Goal: Information Seeking & Learning: Learn about a topic

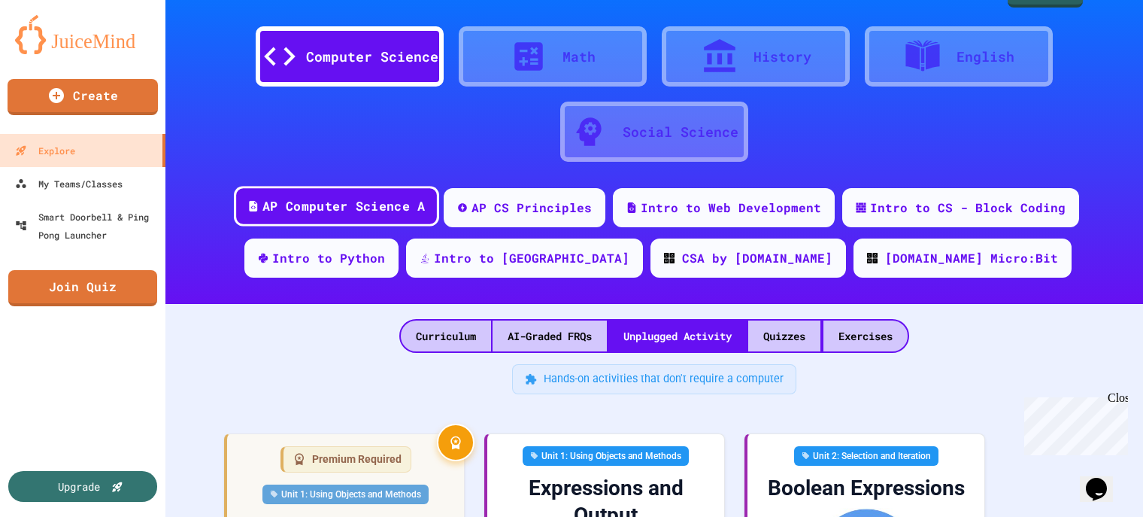
scroll to position [36, 0]
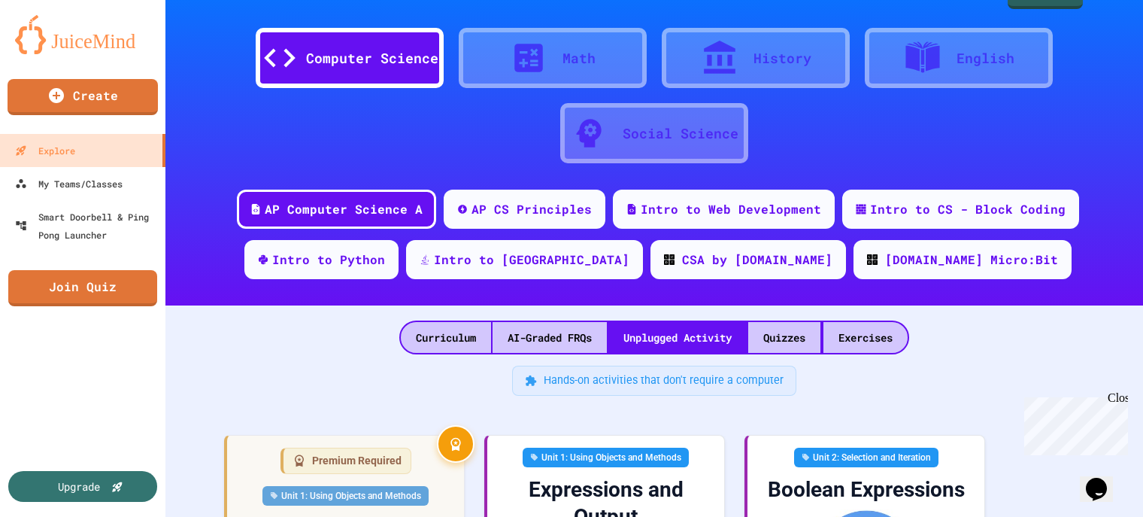
click at [375, 37] on div "Computer Science" at bounding box center [350, 58] width 188 height 60
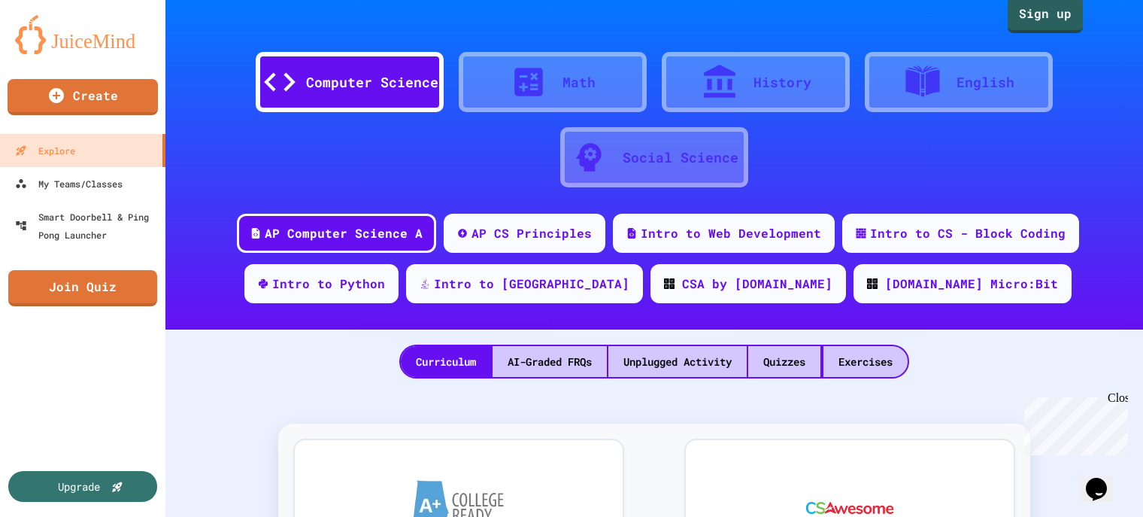
scroll to position [4, 0]
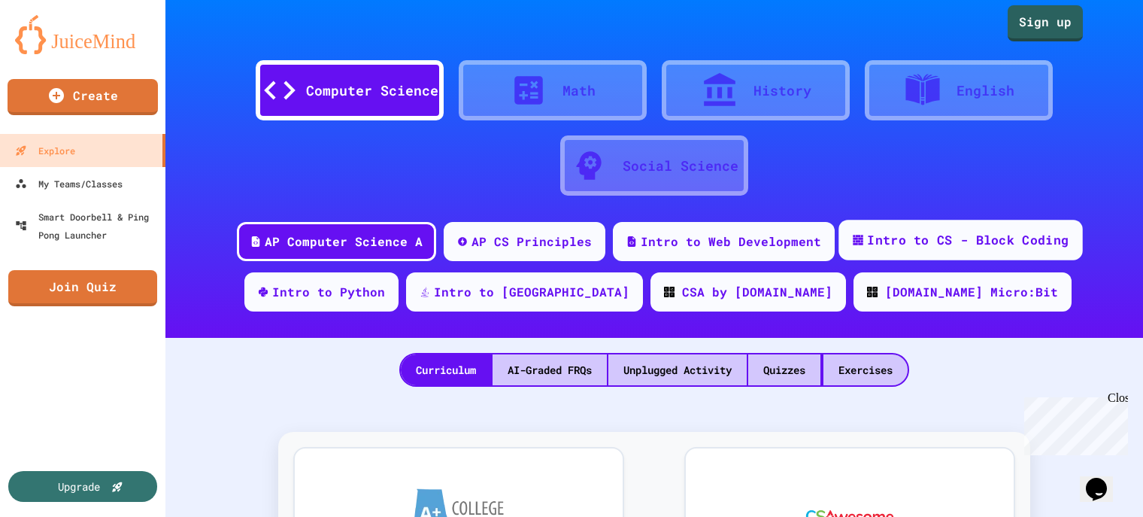
click at [898, 244] on div "Intro to CS - Block Coding" at bounding box center [968, 240] width 202 height 19
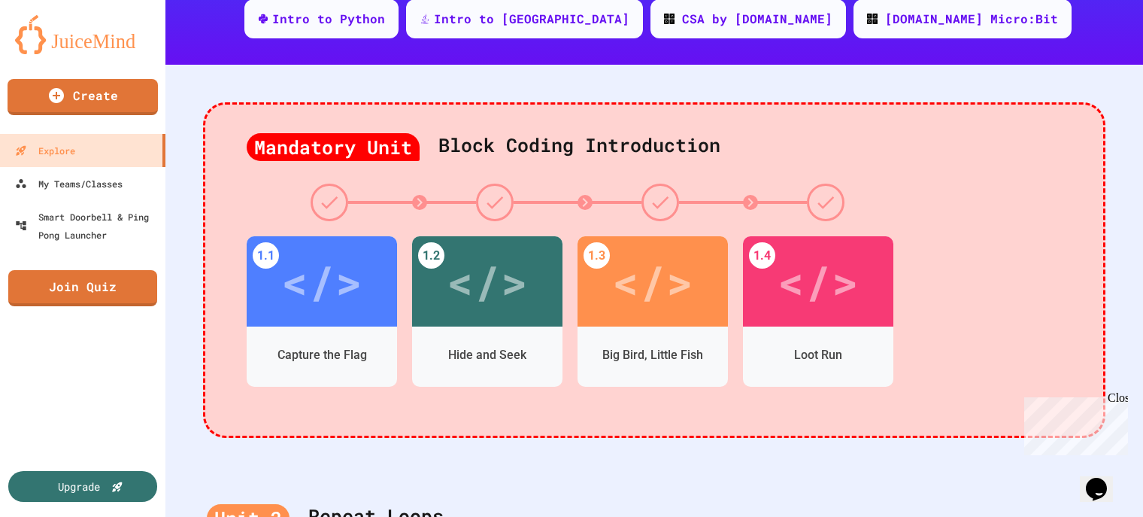
scroll to position [284, 0]
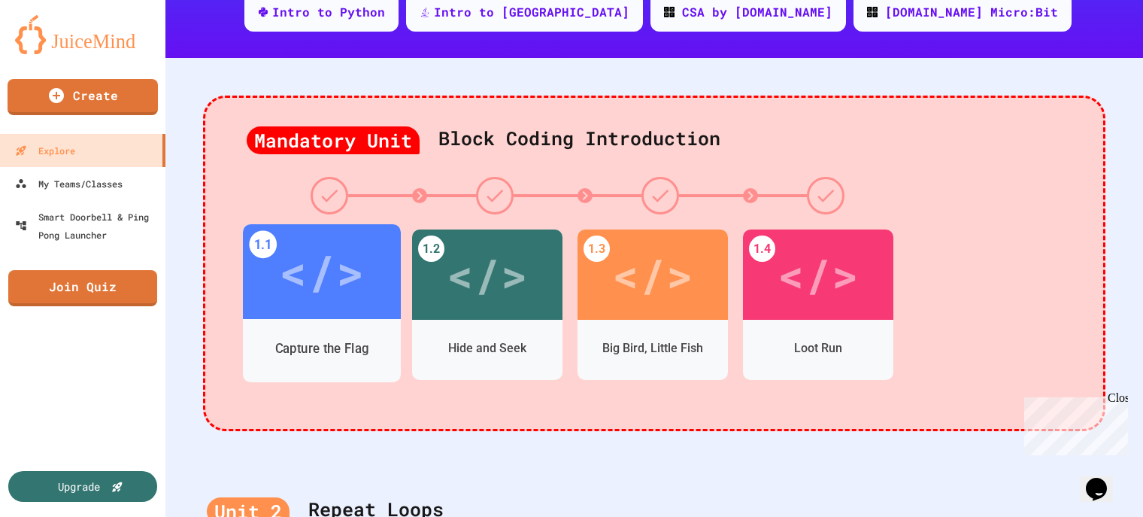
click at [352, 302] on div "</>" at bounding box center [321, 271] width 85 height 71
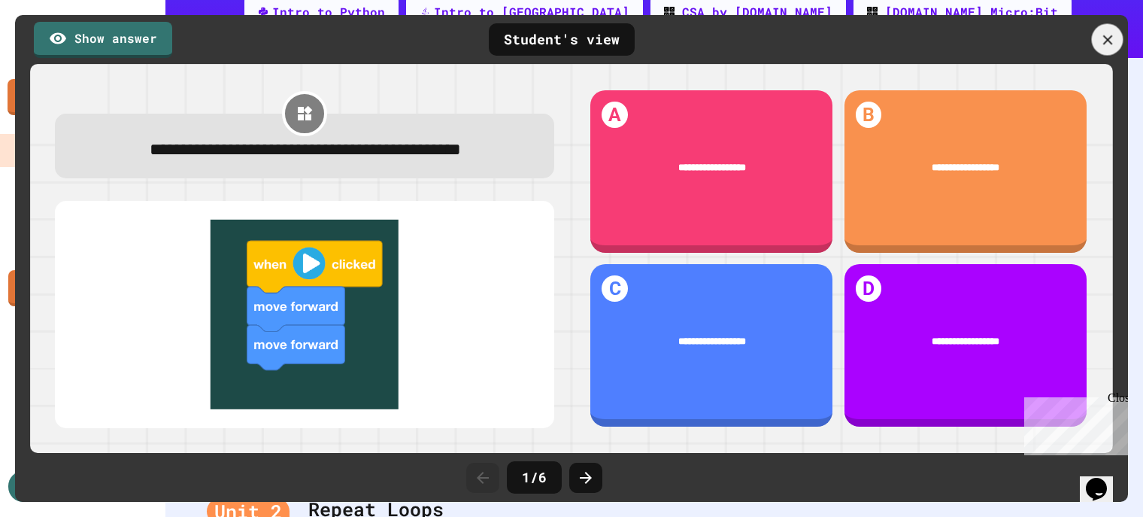
click at [1109, 33] on icon at bounding box center [1107, 40] width 17 height 17
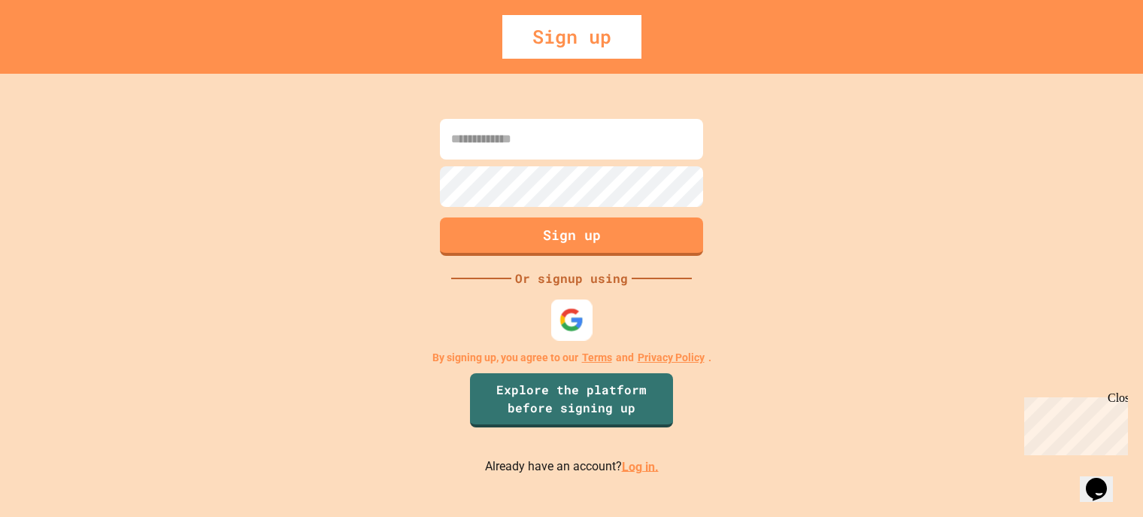
click at [575, 322] on img at bounding box center [572, 319] width 25 height 25
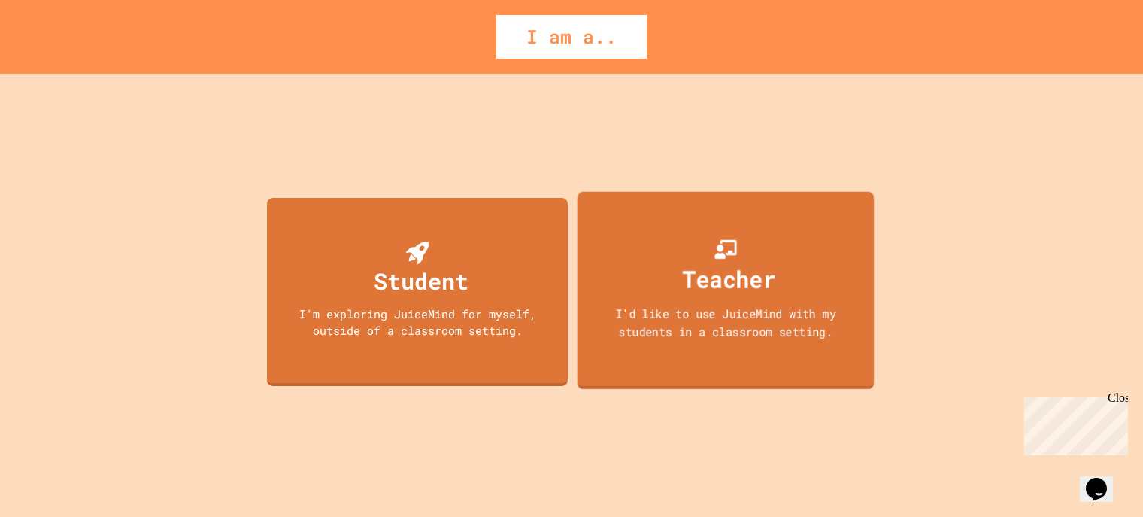
click at [708, 355] on div "Teacher I'd like to use JuiceMind with my students in a classroom setting." at bounding box center [726, 290] width 297 height 198
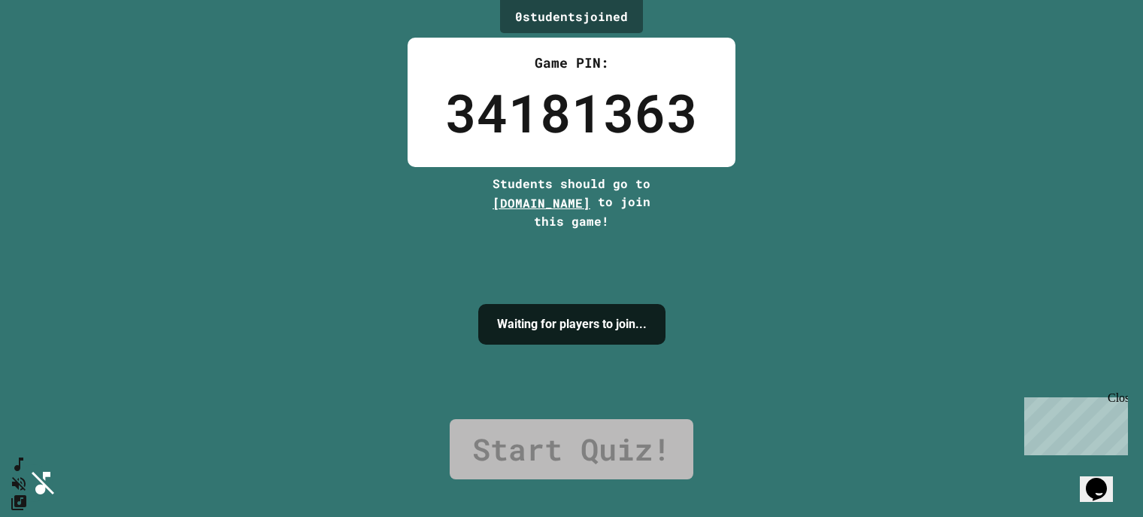
click at [493, 207] on span "[DOMAIN_NAME]" at bounding box center [542, 203] width 98 height 16
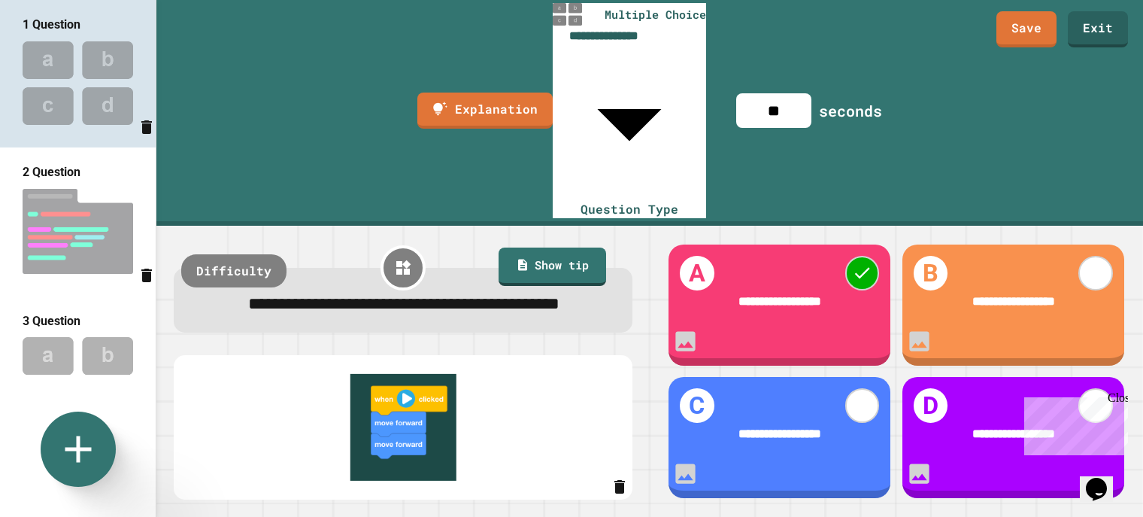
scroll to position [8, 0]
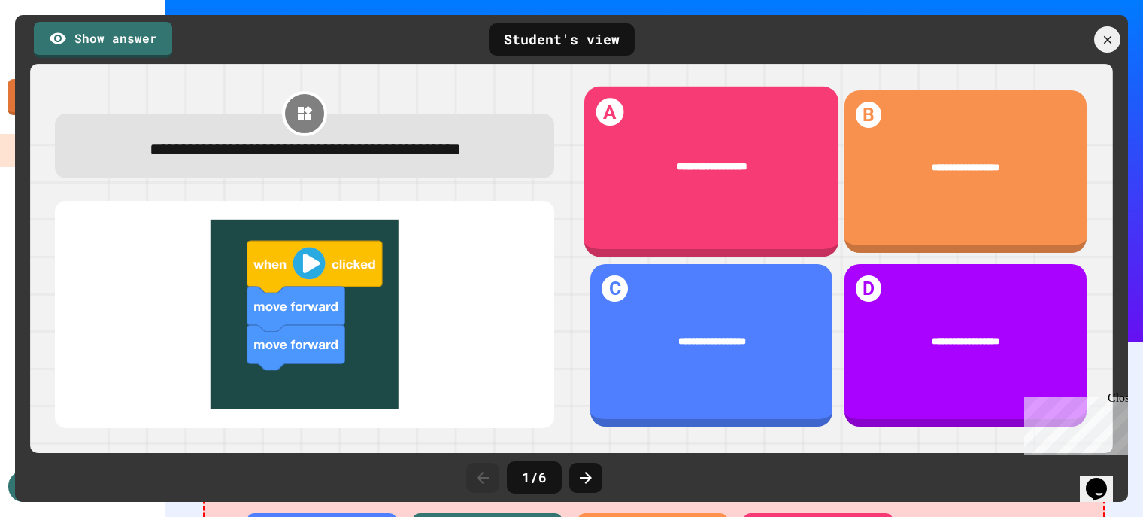
click at [740, 213] on div "**********" at bounding box center [711, 171] width 254 height 171
click at [645, 132] on div "**********" at bounding box center [711, 171] width 254 height 171
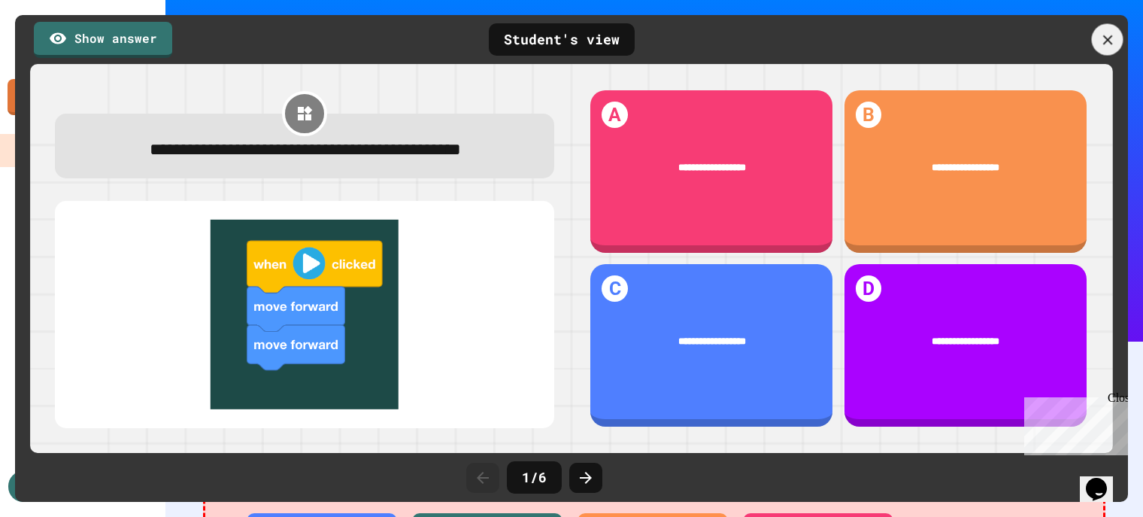
click at [1113, 28] on div at bounding box center [1108, 40] width 32 height 32
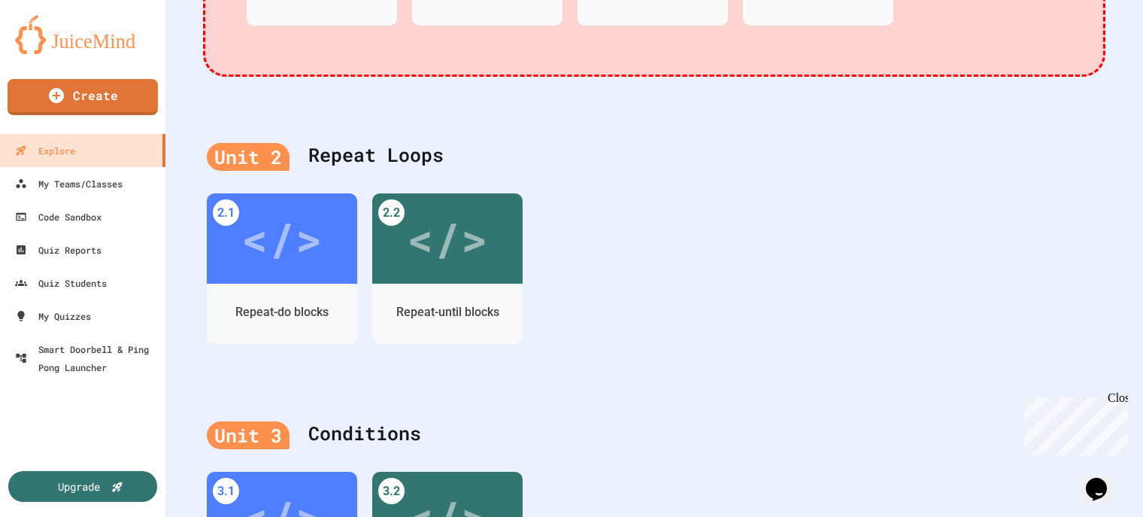
scroll to position [635, 0]
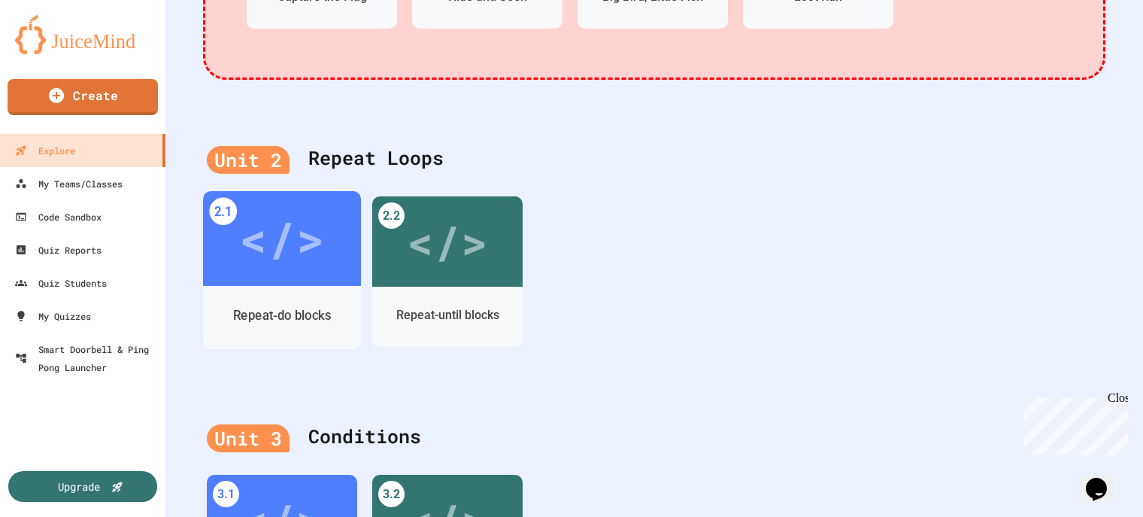
click at [277, 302] on div "Repeat-do blocks" at bounding box center [282, 316] width 158 height 44
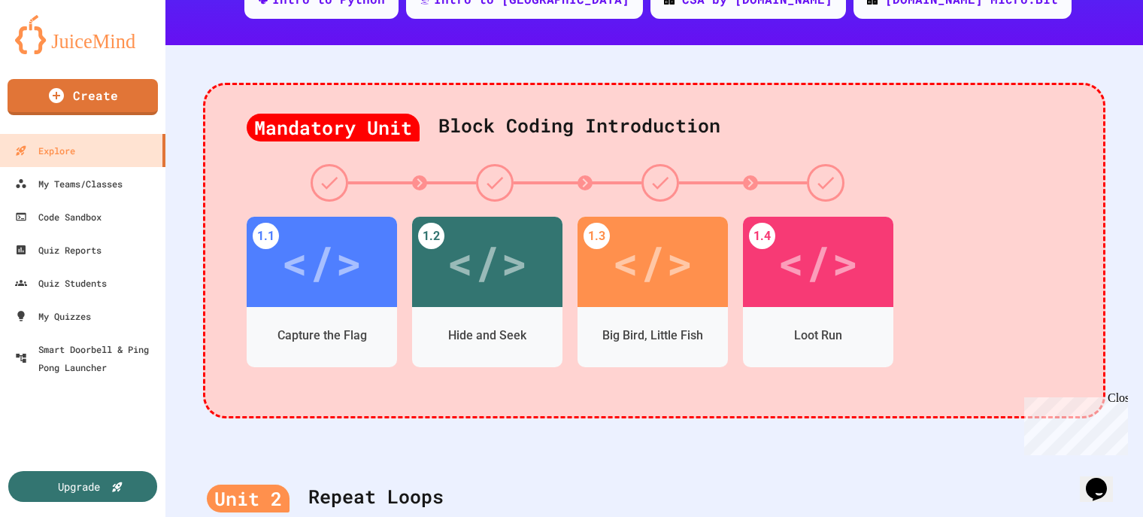
scroll to position [298, 0]
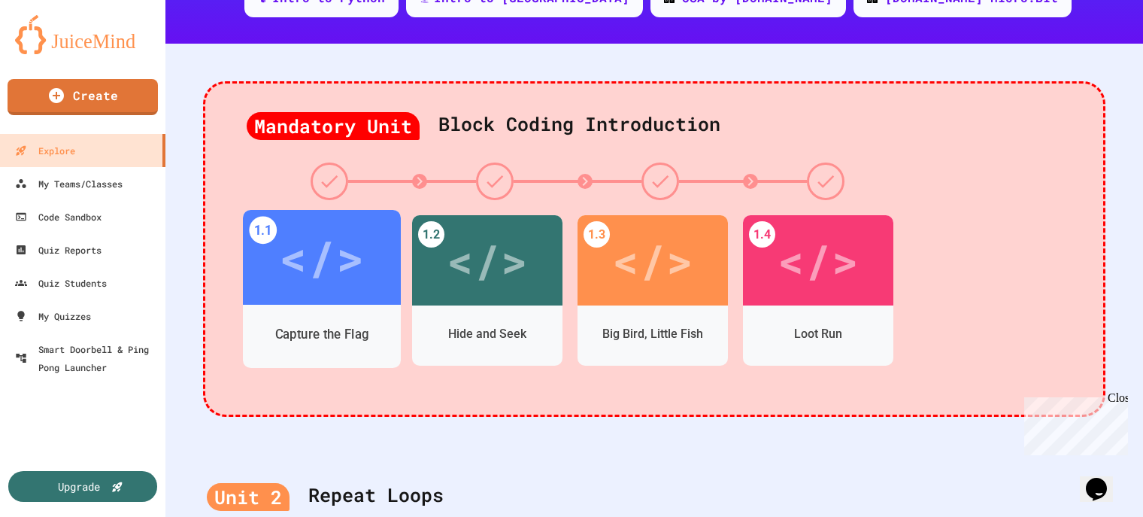
click at [338, 305] on div "Capture the Flag" at bounding box center [322, 336] width 158 height 63
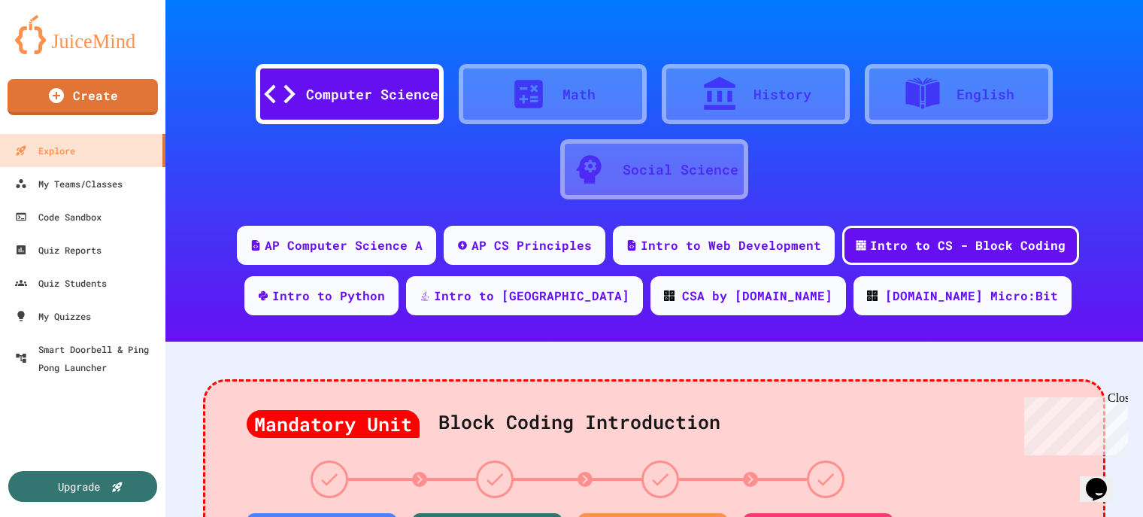
click at [117, 311] on link "My Quizzes" at bounding box center [83, 316] width 171 height 34
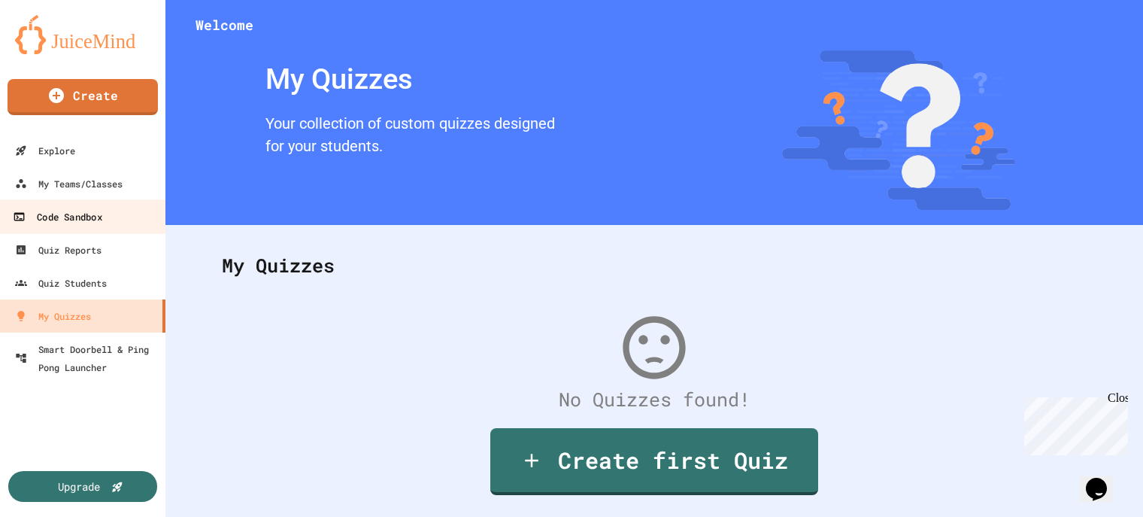
click at [78, 217] on div "Code Sandbox" at bounding box center [57, 217] width 89 height 19
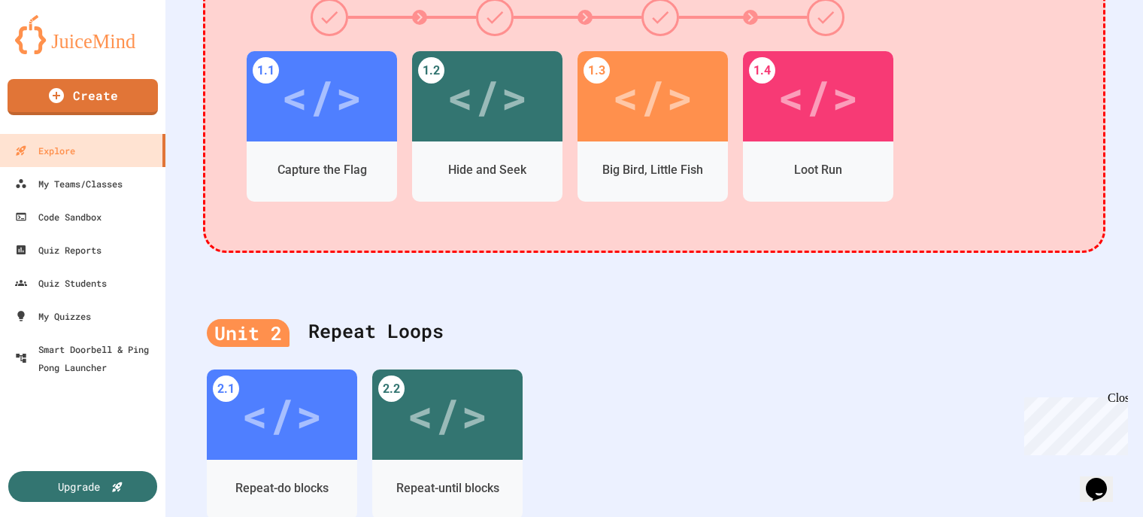
scroll to position [358, 0]
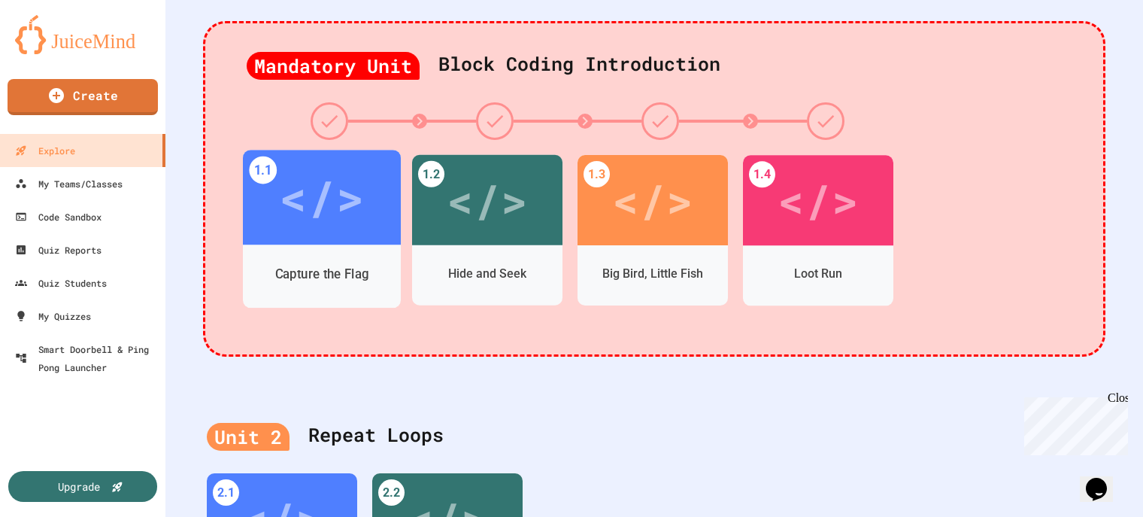
click at [369, 225] on div "</>" at bounding box center [322, 197] width 158 height 95
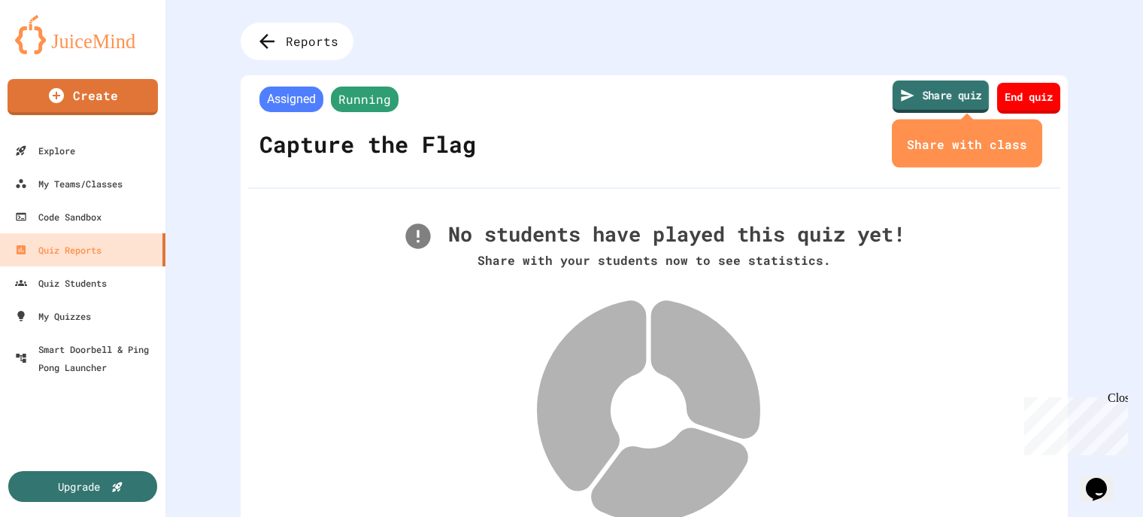
click at [945, 94] on link "Share quiz" at bounding box center [941, 96] width 96 height 32
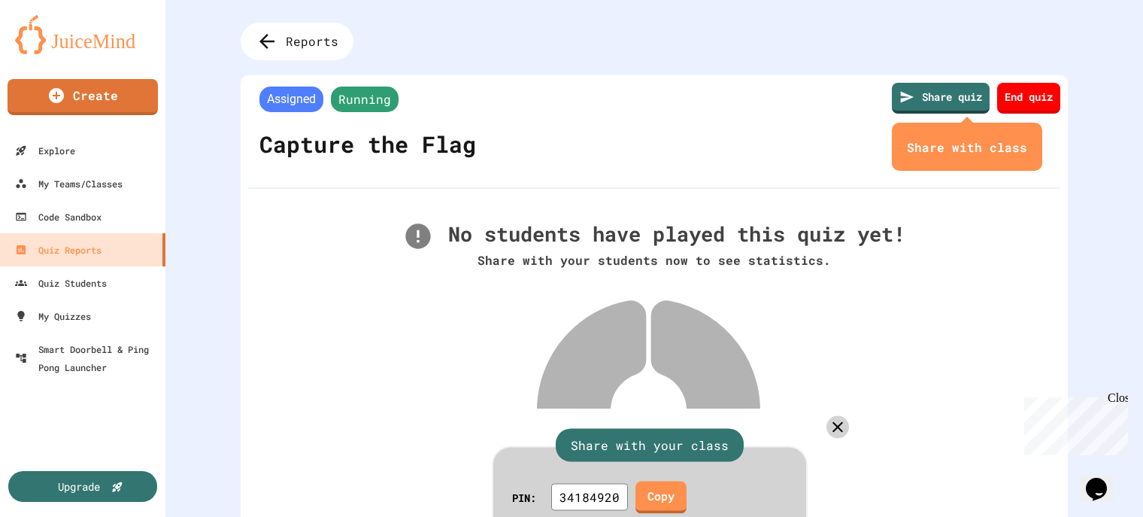
click at [654, 478] on link "Copy" at bounding box center [661, 495] width 50 height 34
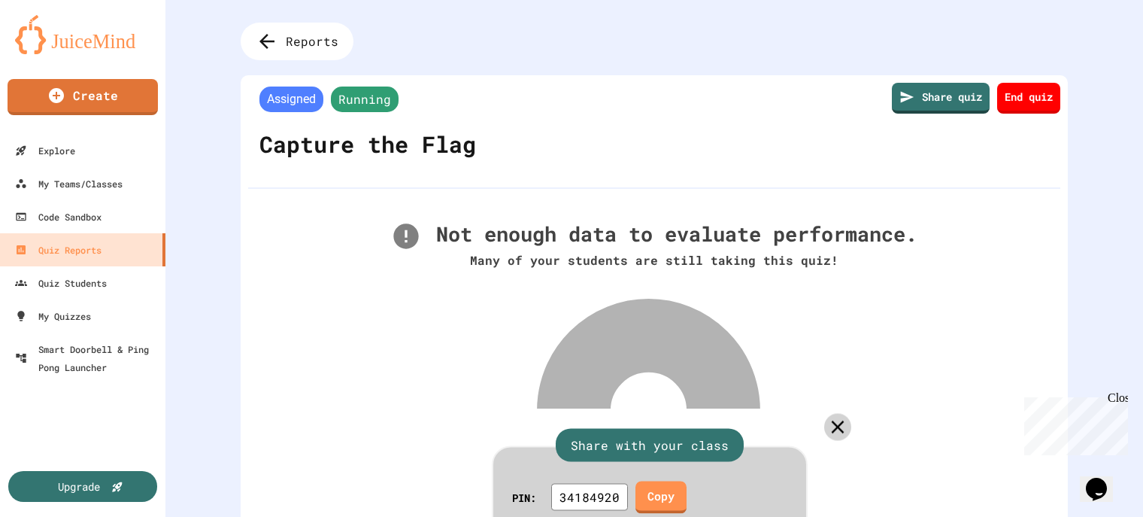
click at [827, 416] on icon at bounding box center [838, 427] width 22 height 22
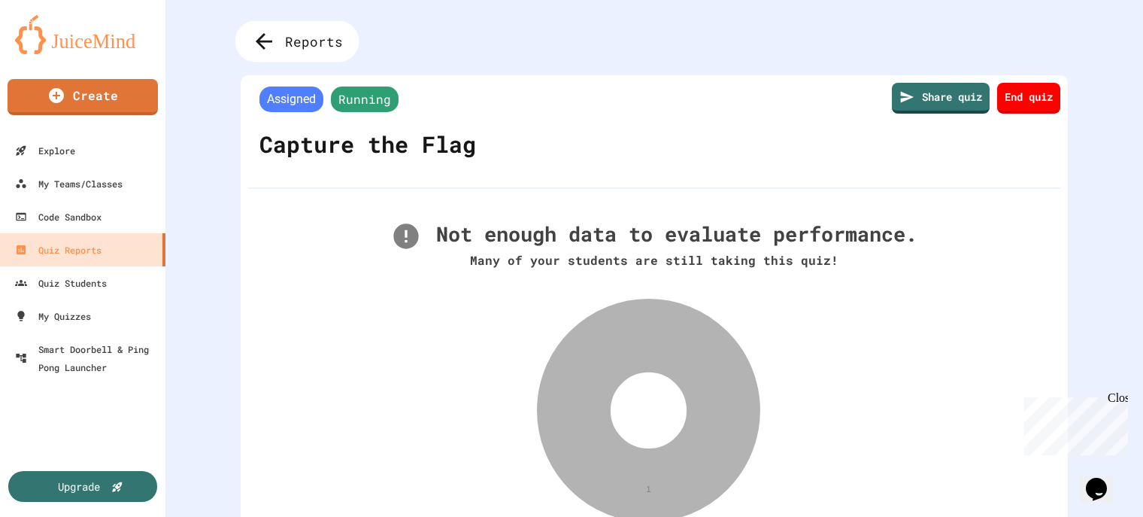
click at [326, 47] on span "Reports" at bounding box center [314, 42] width 58 height 20
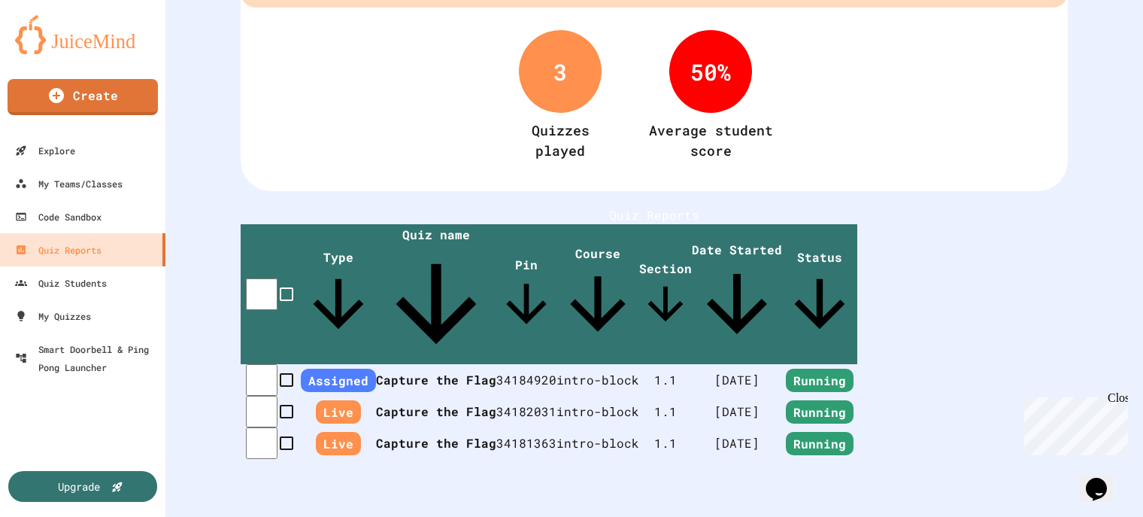
scroll to position [117, 0]
click at [454, 427] on th "Capture the Flag" at bounding box center [436, 443] width 120 height 32
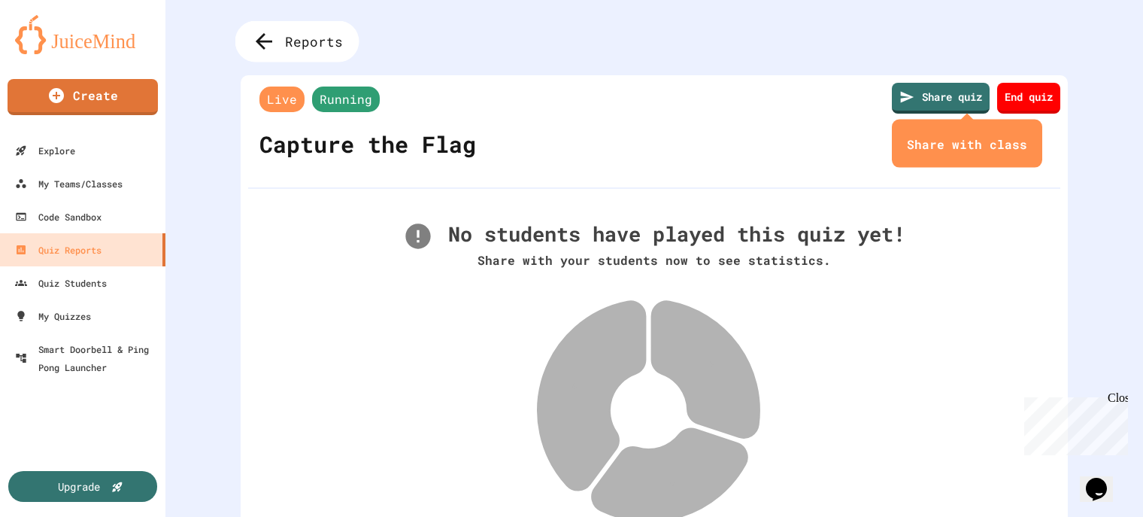
click at [323, 44] on span "Reports" at bounding box center [314, 42] width 58 height 20
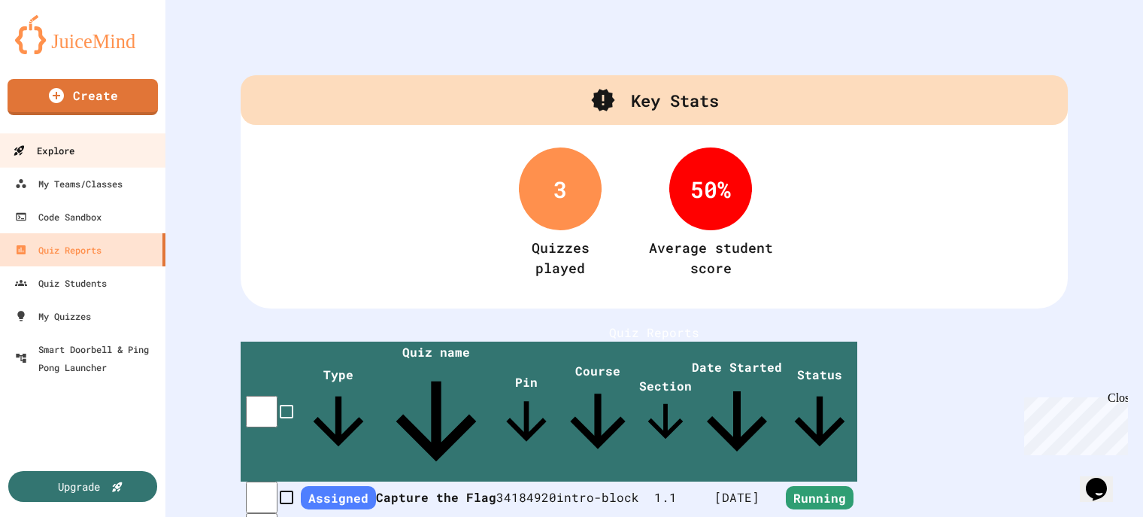
click at [72, 156] on div "Explore" at bounding box center [44, 150] width 62 height 19
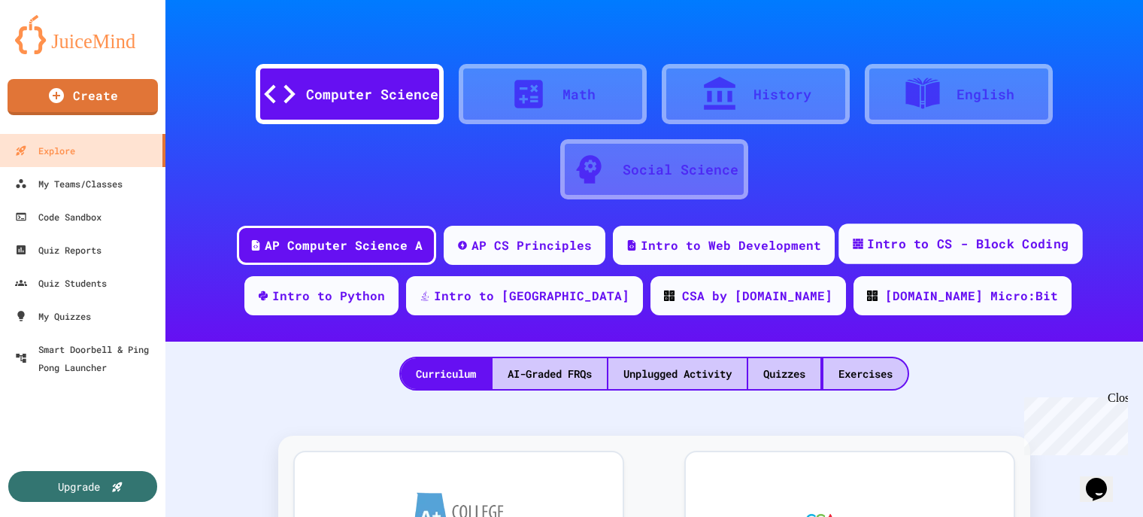
click at [936, 243] on div "Intro to CS - Block Coding" at bounding box center [968, 244] width 202 height 19
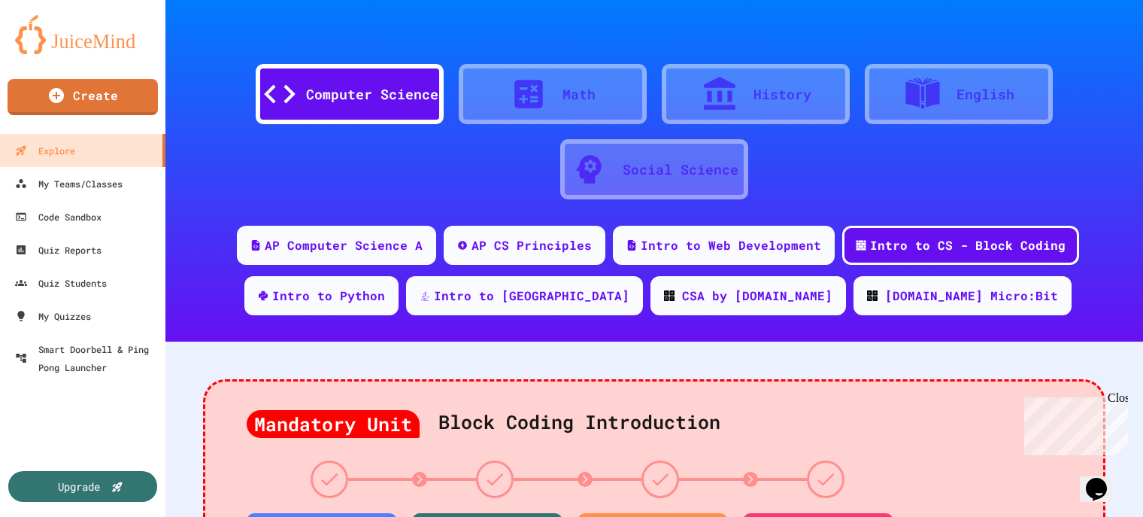
scroll to position [216, 0]
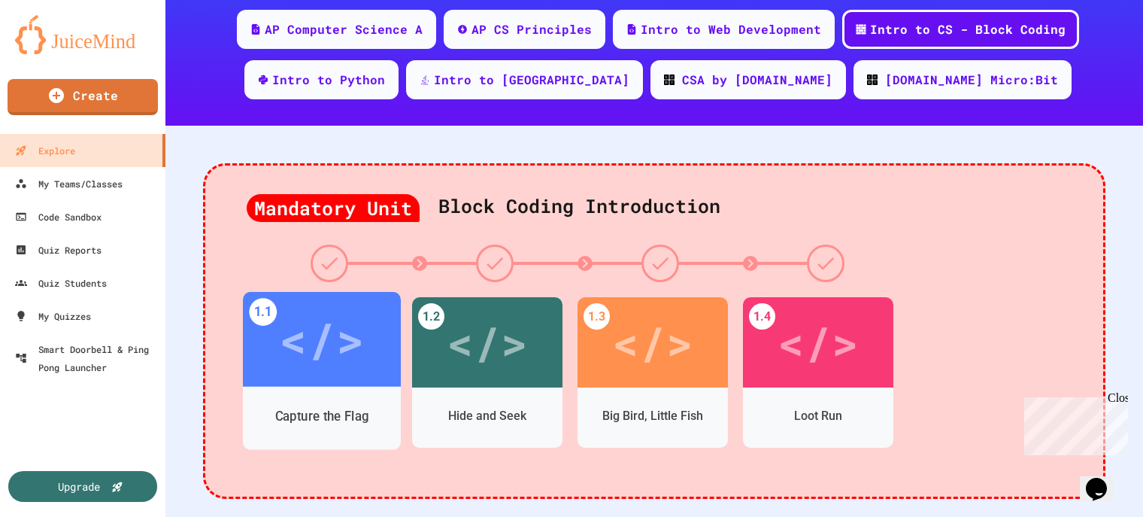
click at [352, 359] on div "</>" at bounding box center [321, 339] width 85 height 71
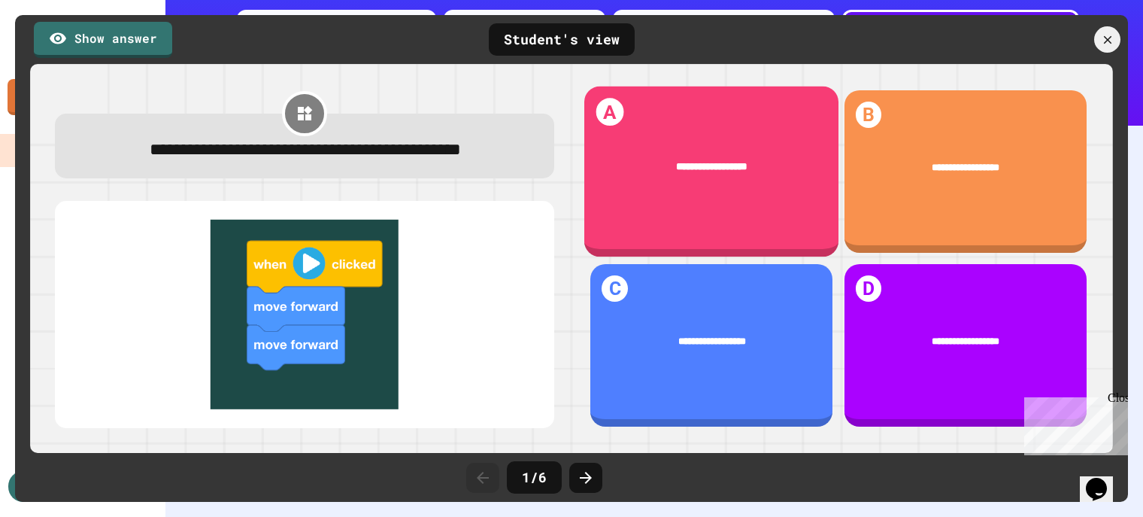
click at [726, 155] on div "**********" at bounding box center [711, 167] width 254 height 57
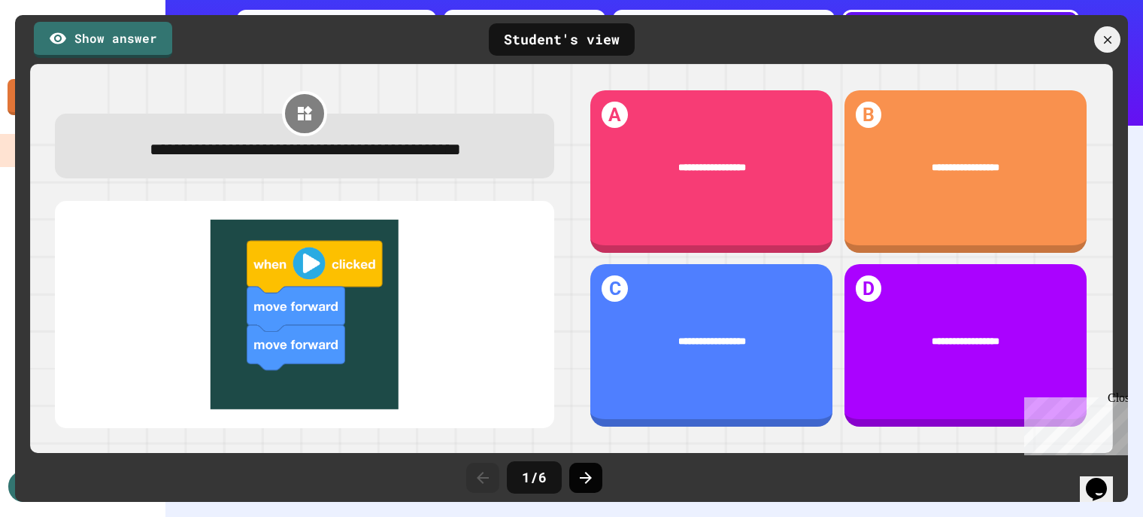
click at [588, 477] on icon at bounding box center [586, 478] width 12 height 12
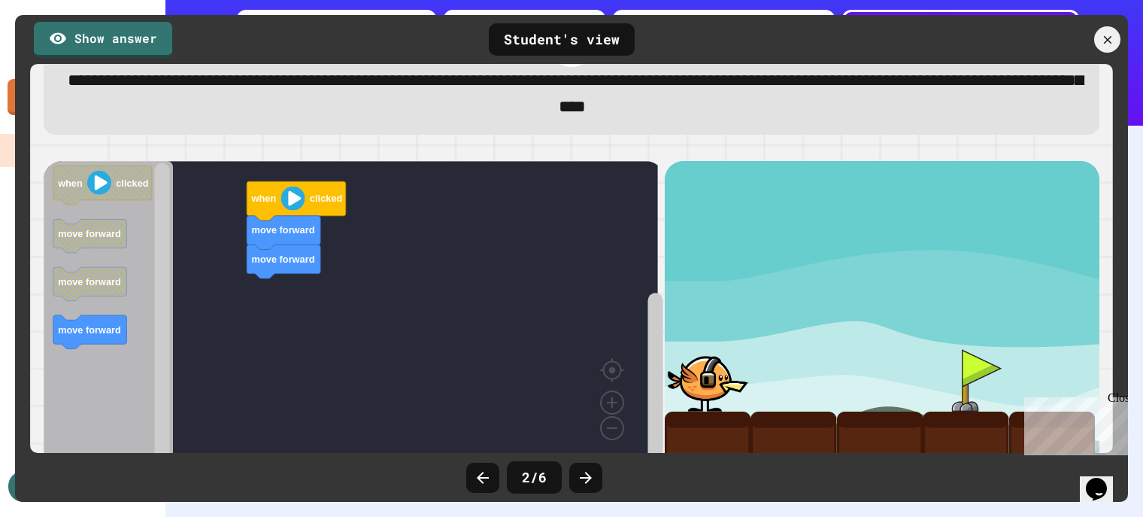
scroll to position [42, 0]
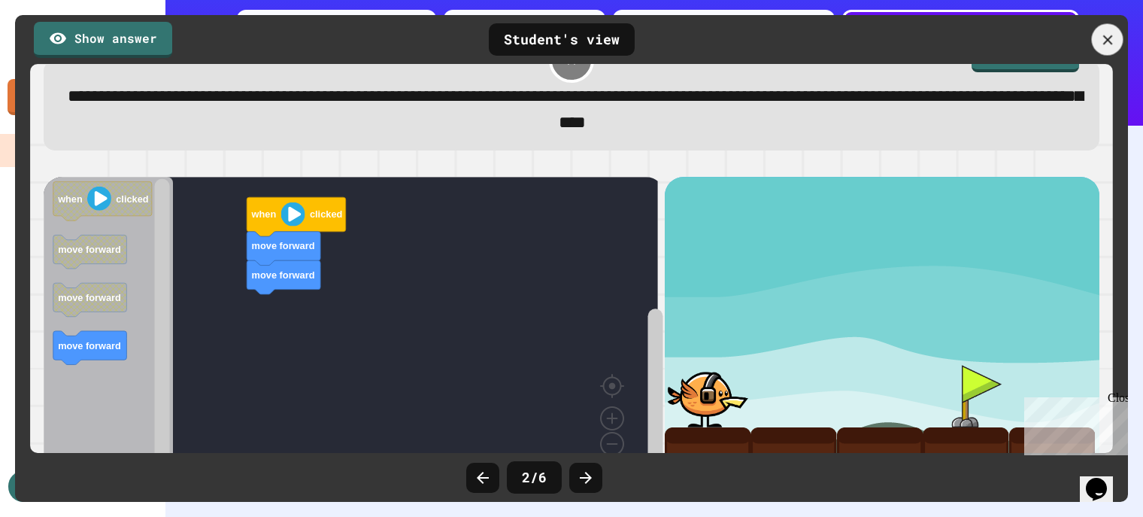
click at [1096, 39] on div at bounding box center [1108, 40] width 32 height 32
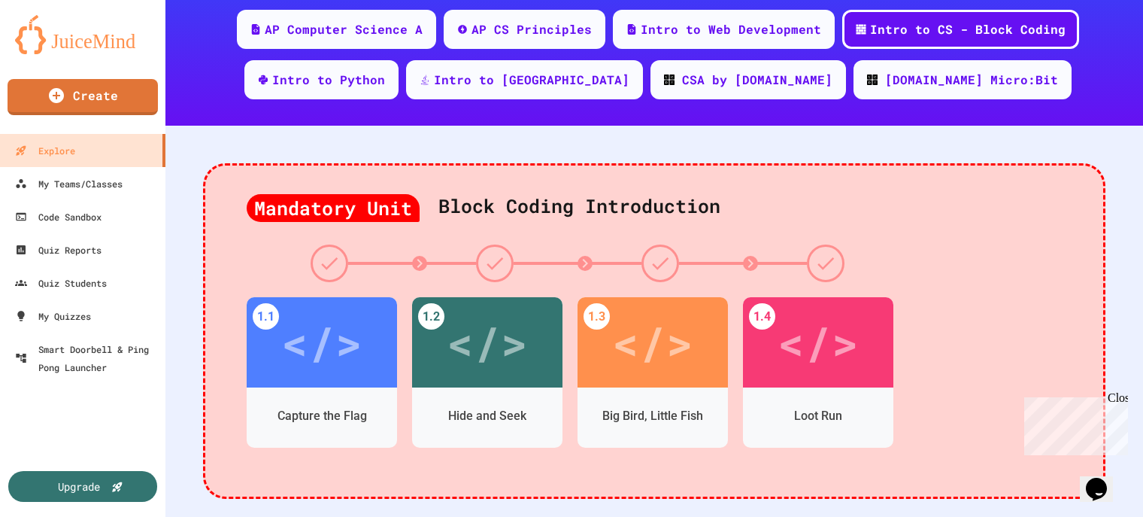
scroll to position [299, 0]
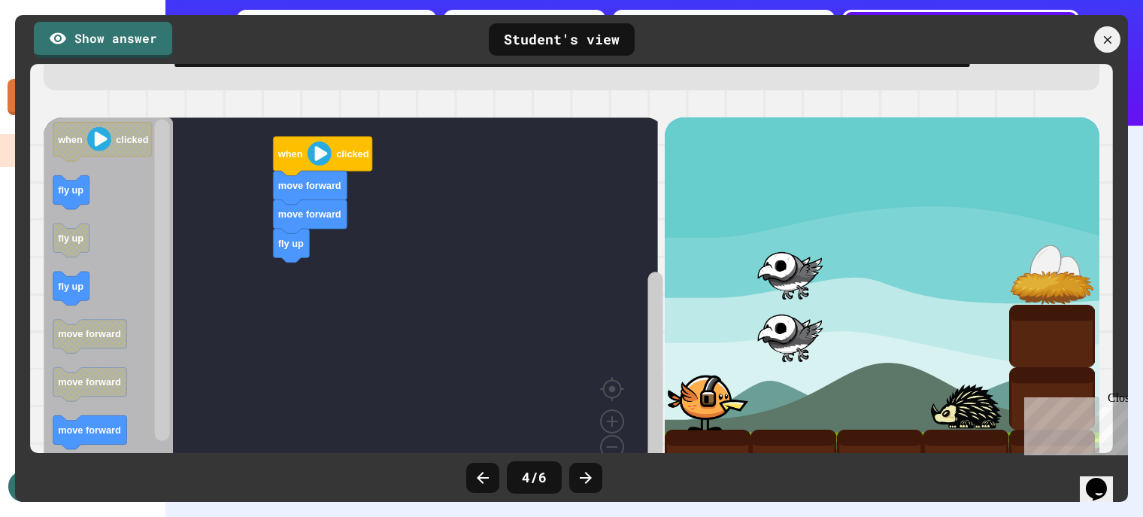
scroll to position [0, 0]
